Goal: Information Seeking & Learning: Find specific fact

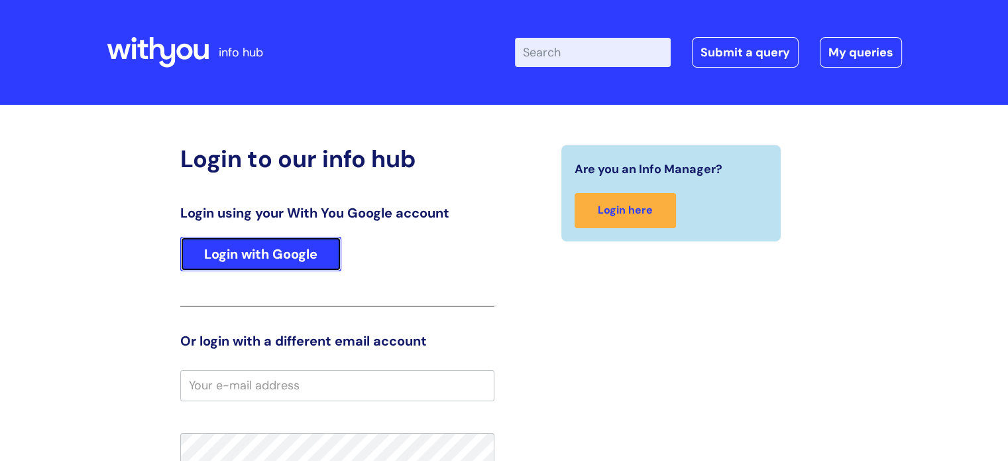
click at [284, 257] on link "Login with Google" at bounding box center [260, 254] width 161 height 34
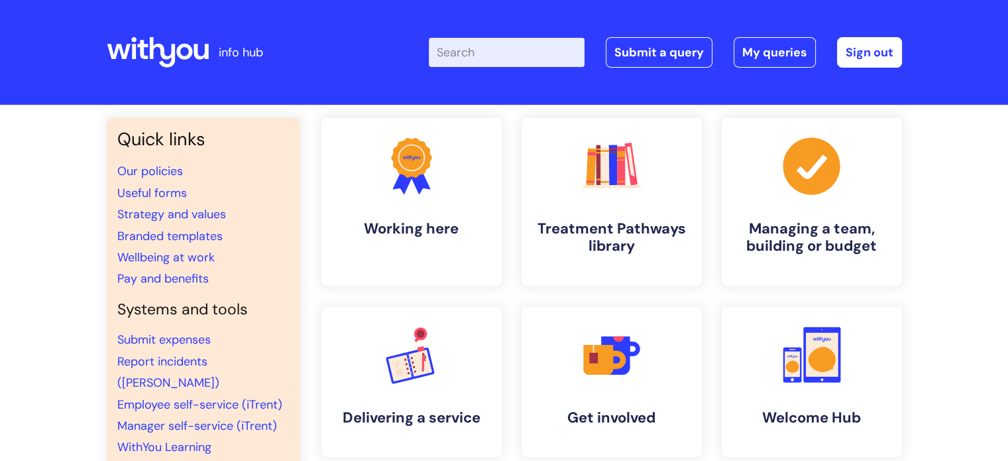
click at [506, 44] on input "Enter your search term here..." at bounding box center [507, 52] width 156 height 29
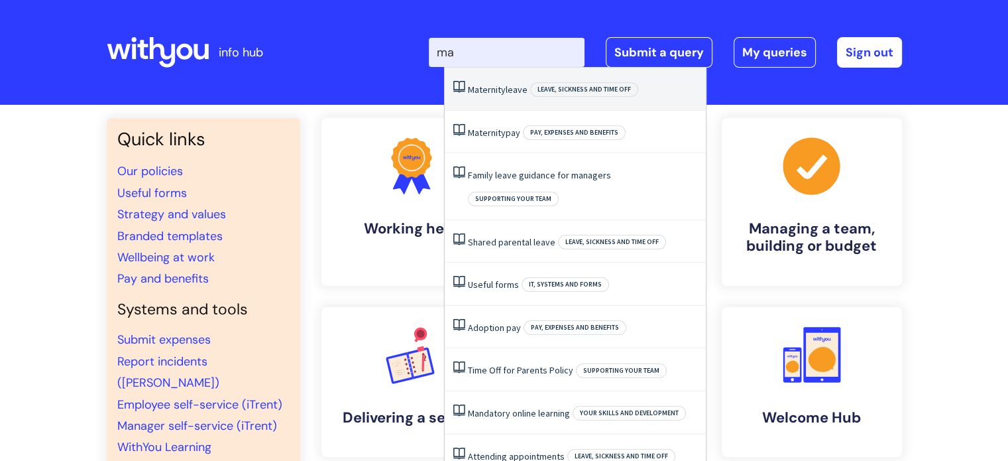
type input "m"
type input "f"
type input "fert"
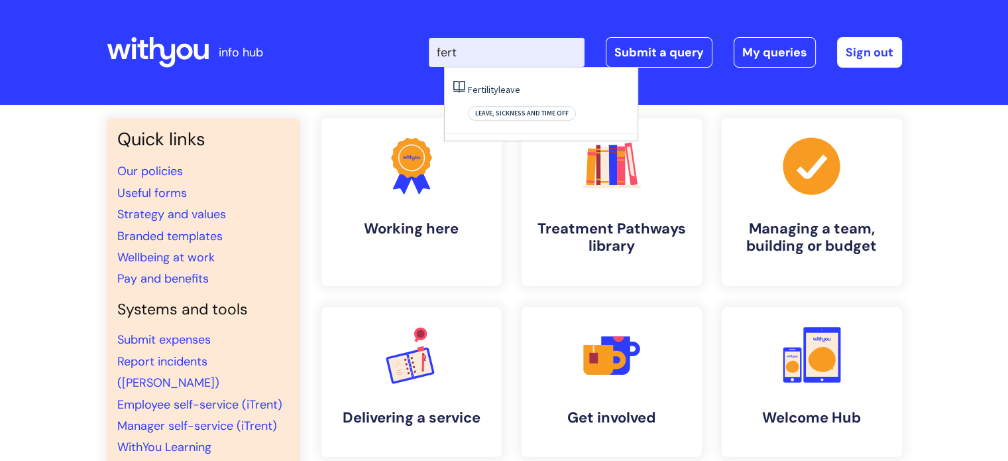
click at [491, 86] on span "Fertility" at bounding box center [483, 90] width 30 height 12
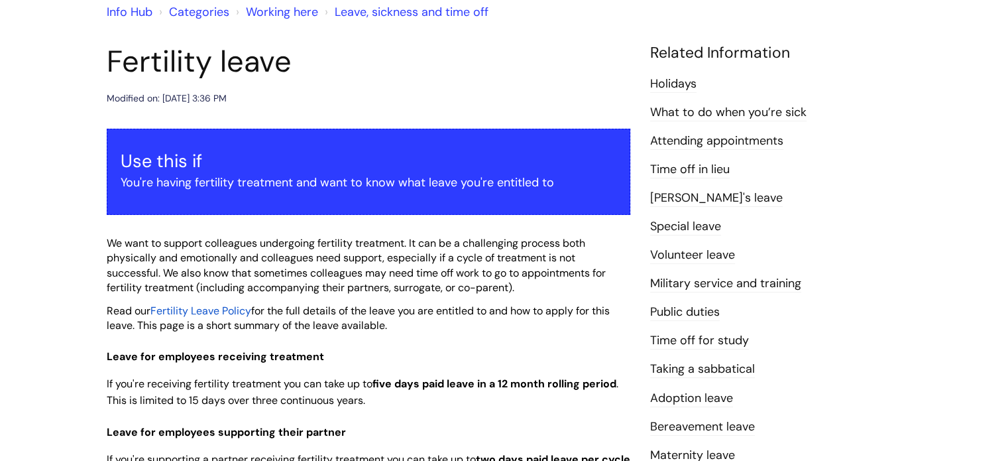
scroll to position [122, 0]
click at [210, 306] on span "Fertility Leave Policy" at bounding box center [200, 311] width 101 height 14
